Goal: Task Accomplishment & Management: Use online tool/utility

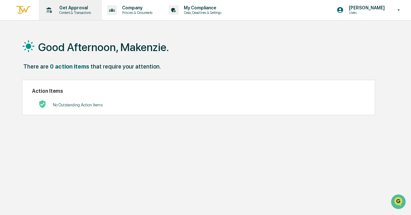
click at [71, 6] on p "Get Approval" at bounding box center [74, 7] width 40 height 5
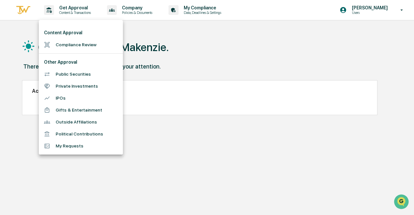
click at [84, 49] on li "Compliance Review" at bounding box center [81, 45] width 84 height 12
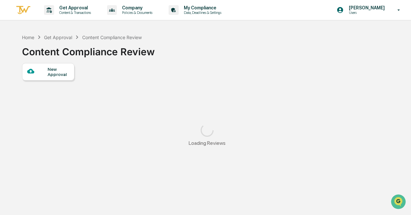
scroll to position [30, 0]
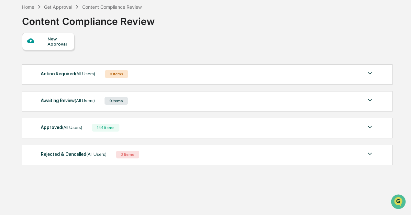
click at [130, 128] on div "Approved (All Users) 144 Items" at bounding box center [207, 127] width 333 height 9
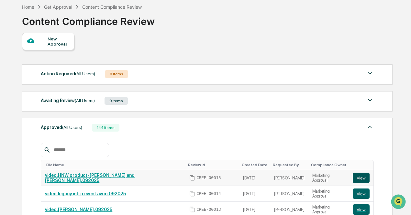
click at [357, 177] on button "View" at bounding box center [360, 178] width 17 height 10
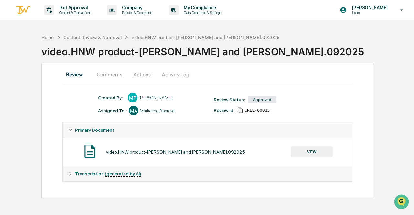
click at [322, 153] on button "VIEW" at bounding box center [312, 151] width 42 height 11
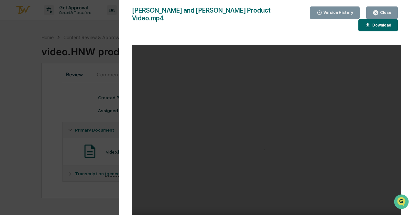
click at [358, 19] on button "Download" at bounding box center [377, 25] width 39 height 13
click at [237, 26] on div "John and Drew HNW Product Video.mp4 Close Version History Download Your browser…" at bounding box center [266, 113] width 269 height 215
